Goal: Task Accomplishment & Management: Use online tool/utility

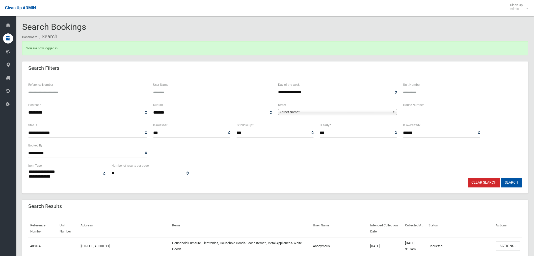
select select
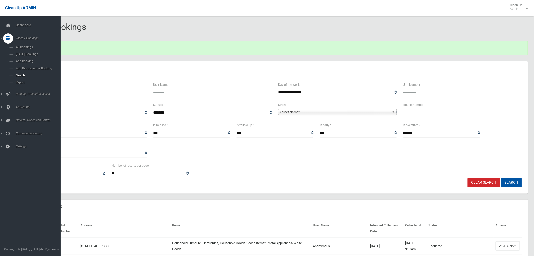
drag, startPoint x: 0, startPoint y: 134, endPoint x: 236, endPoint y: 42, distance: 253.7
click at [239, 43] on div "You are now logged in." at bounding box center [275, 48] width 506 height 14
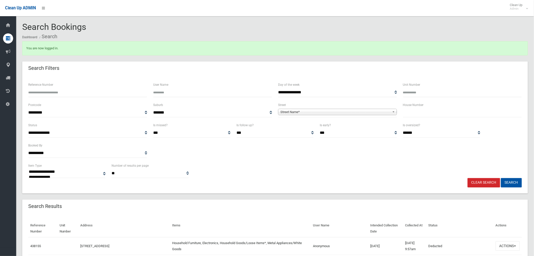
click at [414, 114] on input "text" at bounding box center [462, 112] width 119 height 9
type input "*"
click at [323, 113] on span "Street Name*" at bounding box center [336, 112] width 110 height 6
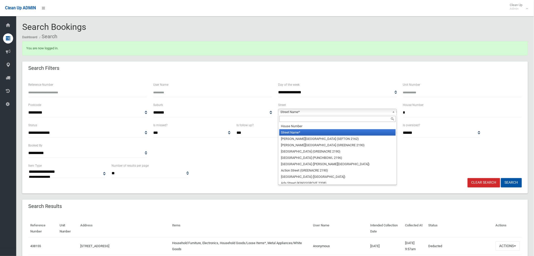
click at [301, 120] on input "text" at bounding box center [338, 119] width 116 height 6
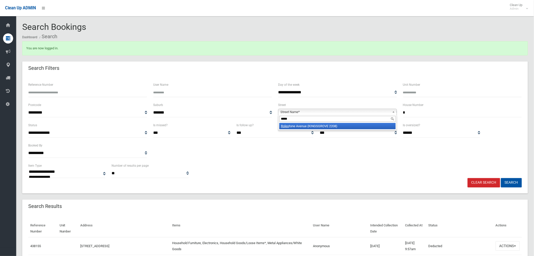
type input "*****"
click at [316, 124] on li "Roles tone Avenue (KINGSGROVE 2208)" at bounding box center [338, 126] width 116 height 6
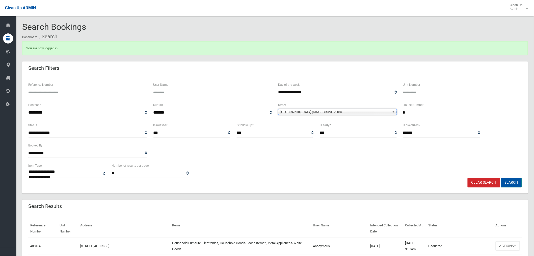
click at [509, 180] on button "Search" at bounding box center [511, 182] width 21 height 9
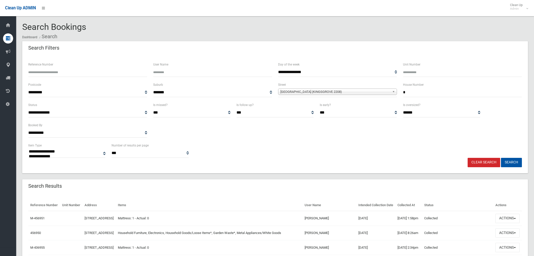
select select
